Goal: Use online tool/utility: Utilize a website feature to perform a specific function

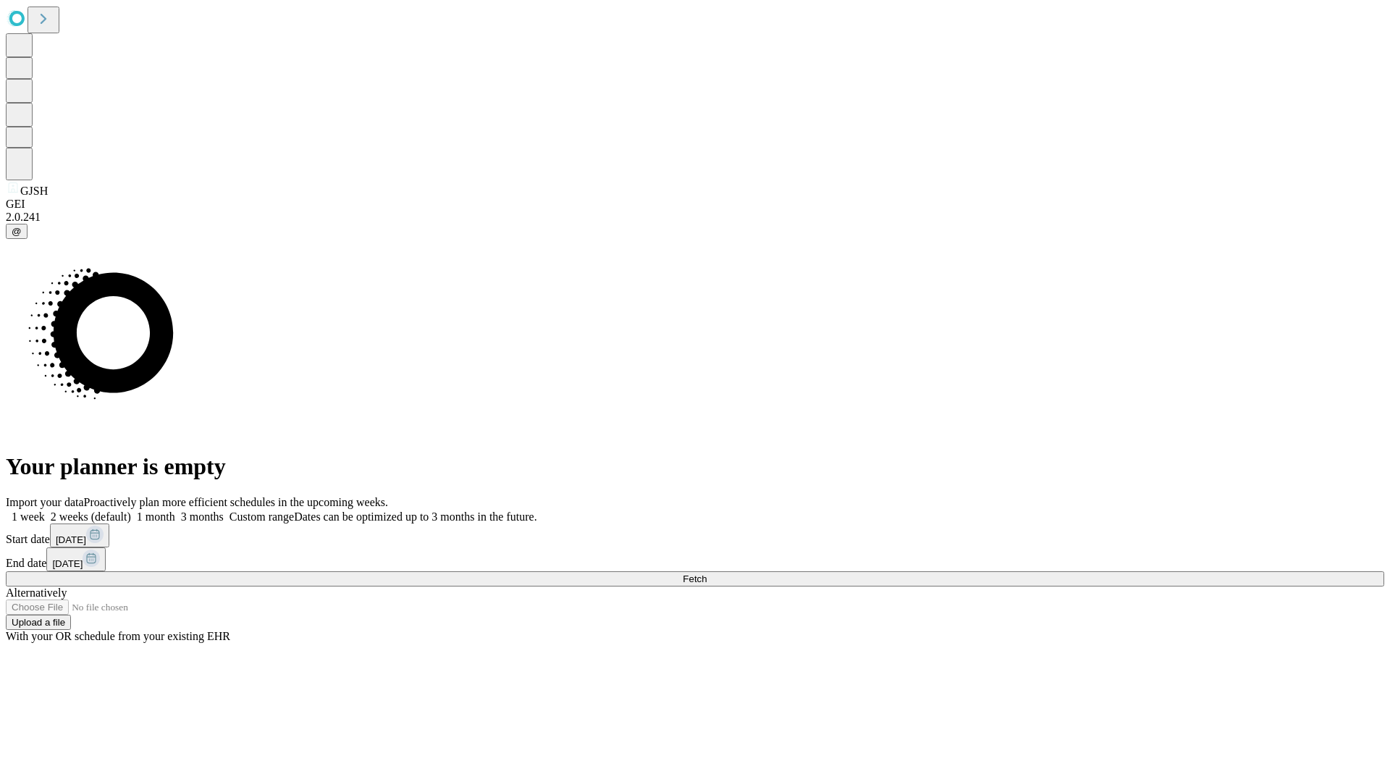
click at [706, 573] on span "Fetch" at bounding box center [695, 578] width 24 height 11
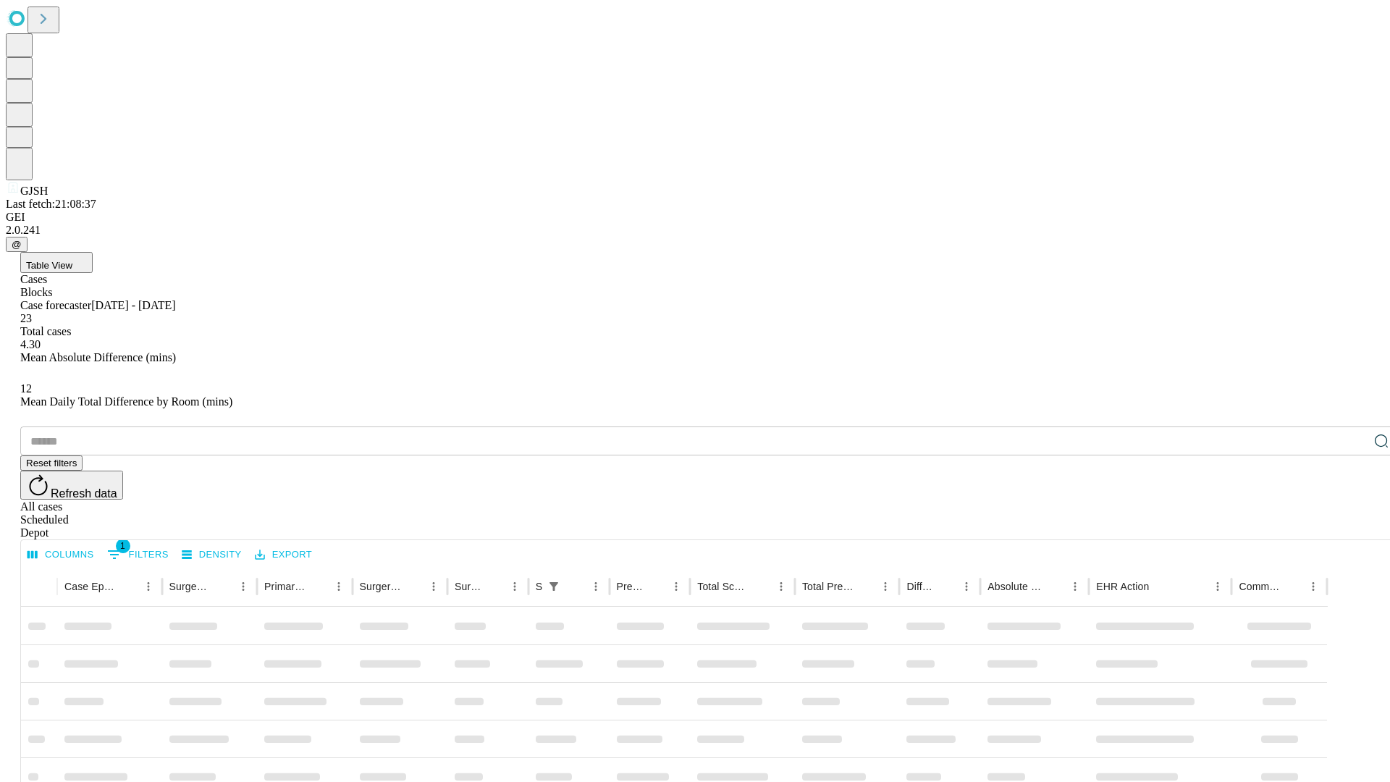
click at [72, 260] on span "Table View" at bounding box center [49, 265] width 46 height 11
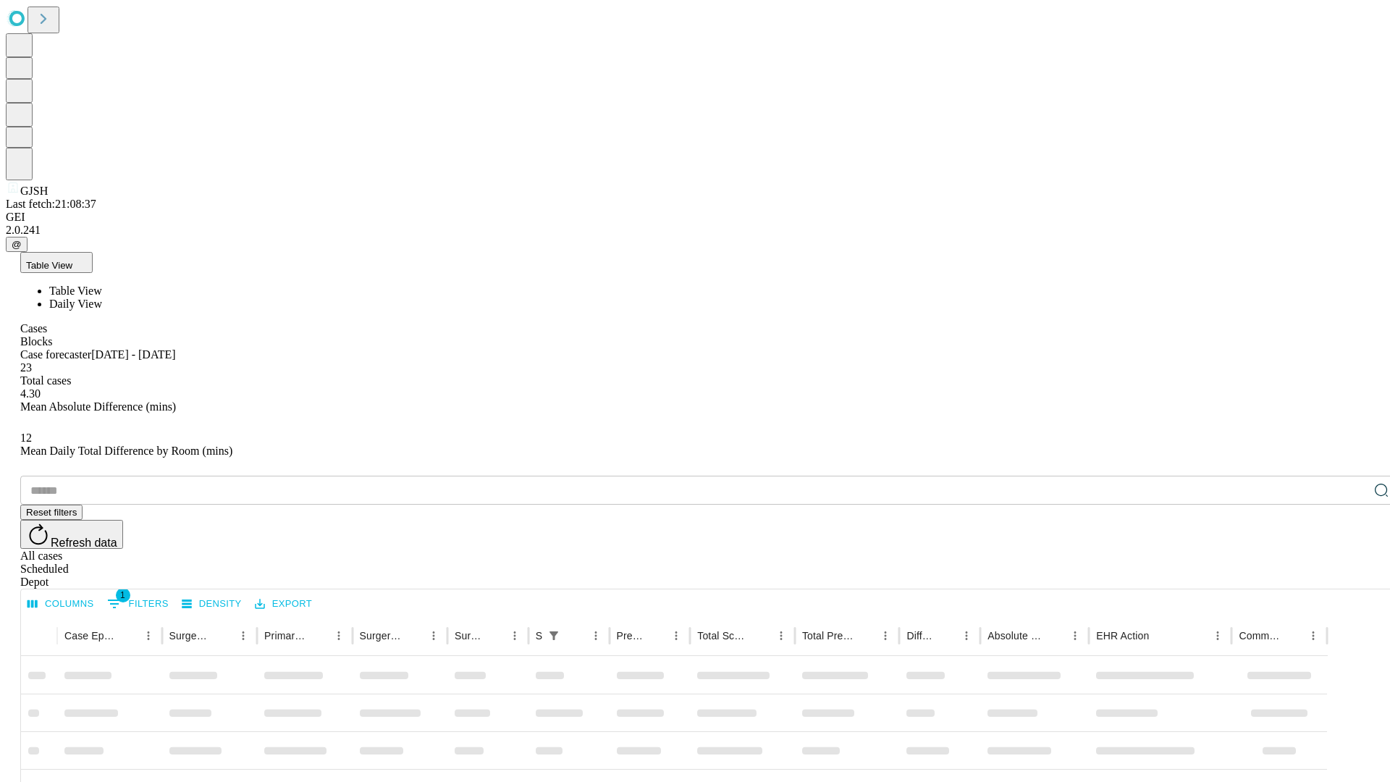
click at [102, 297] on span "Daily View" at bounding box center [75, 303] width 53 height 12
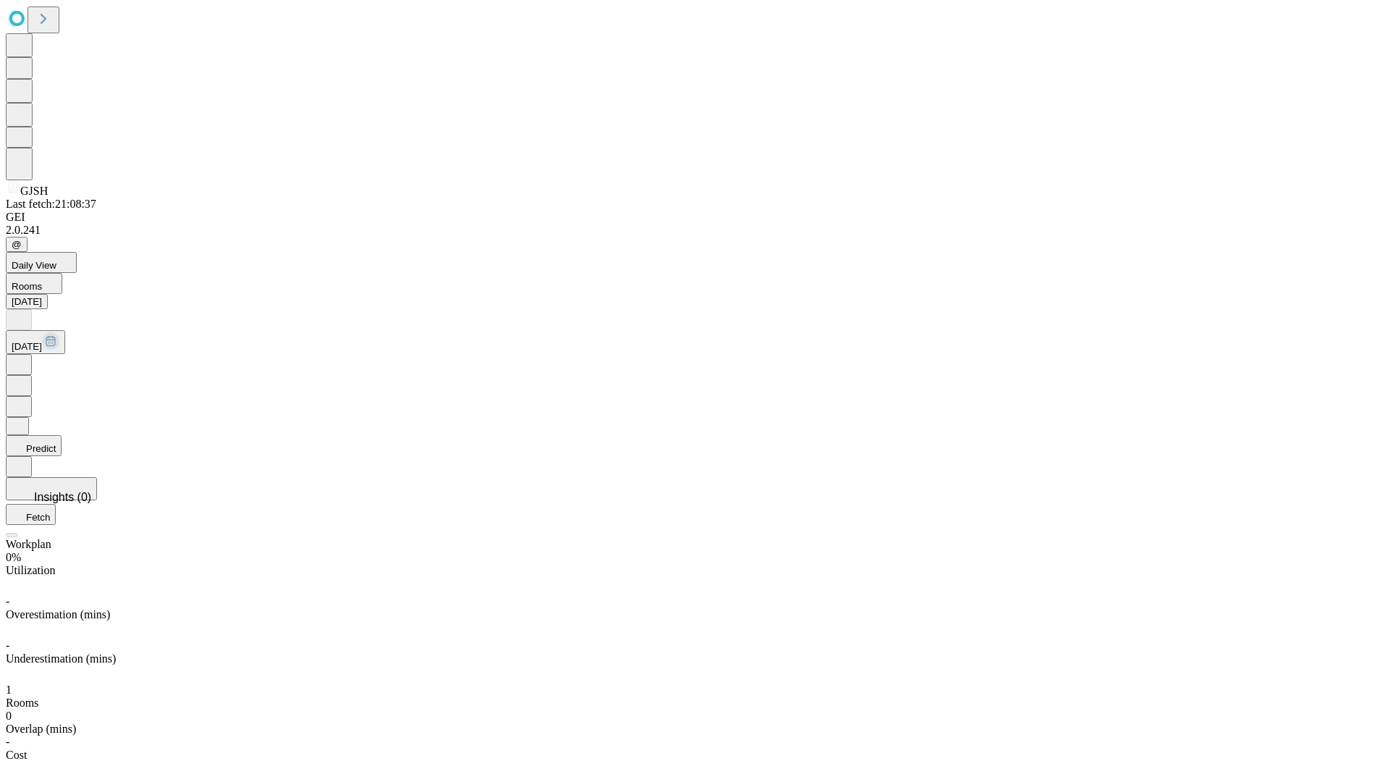
click at [62, 435] on button "Predict" at bounding box center [34, 445] width 56 height 21
